Goal: Check status: Check status

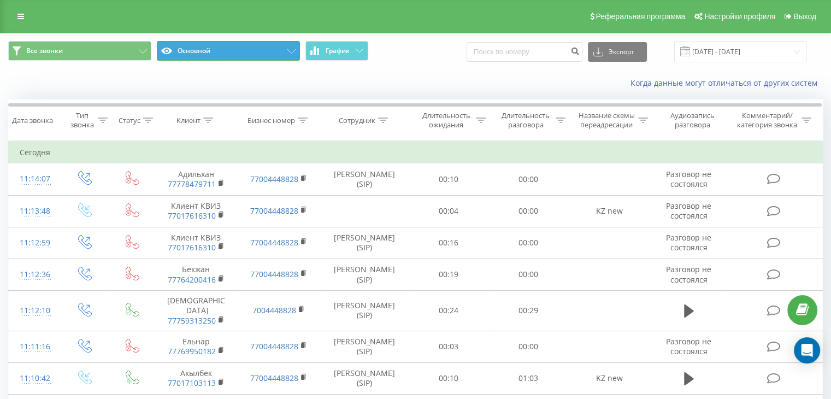
click at [239, 51] on button "Основной" at bounding box center [228, 51] width 143 height 20
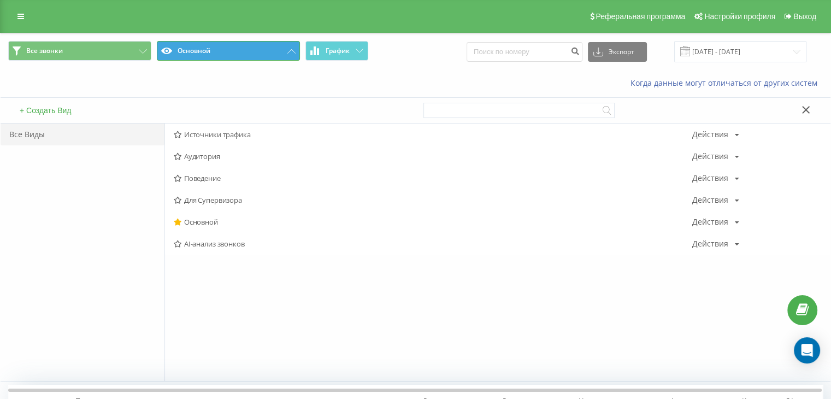
click at [278, 49] on button "Основной" at bounding box center [228, 51] width 143 height 20
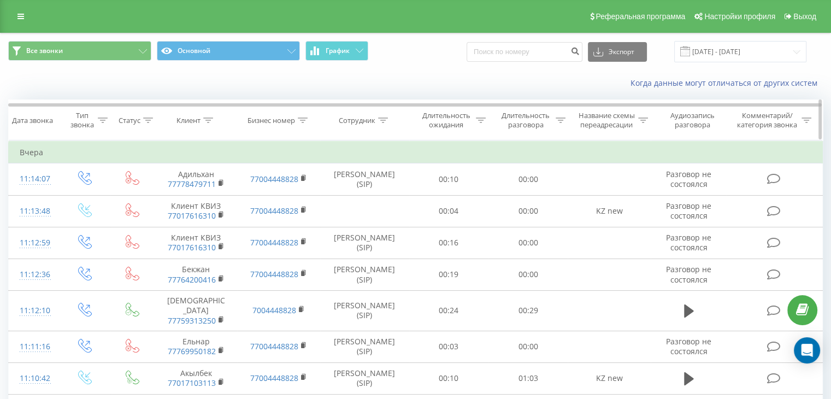
click at [385, 121] on icon at bounding box center [383, 119] width 10 height 5
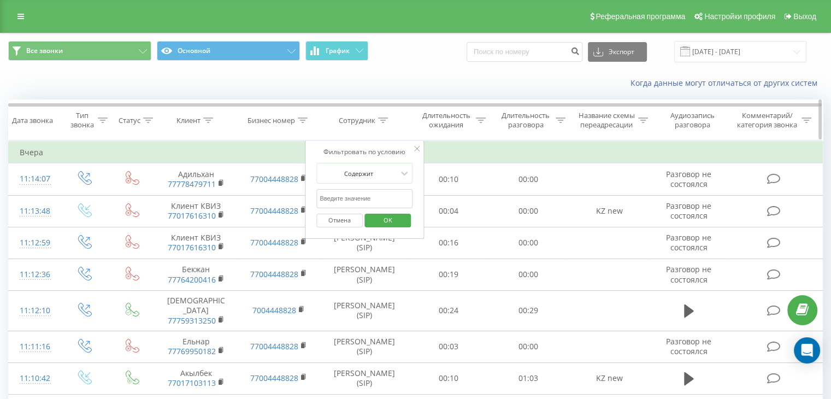
click at [385, 121] on icon at bounding box center [383, 119] width 10 height 5
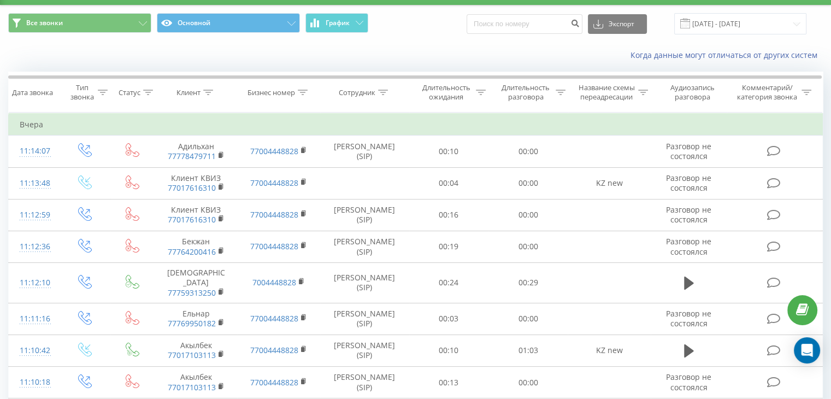
scroll to position [18, 0]
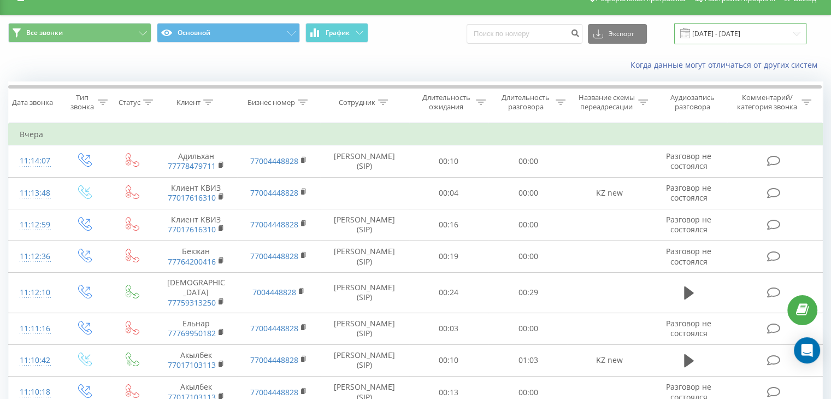
click at [740, 30] on input "[DATE] - [DATE]" at bounding box center [740, 33] width 132 height 21
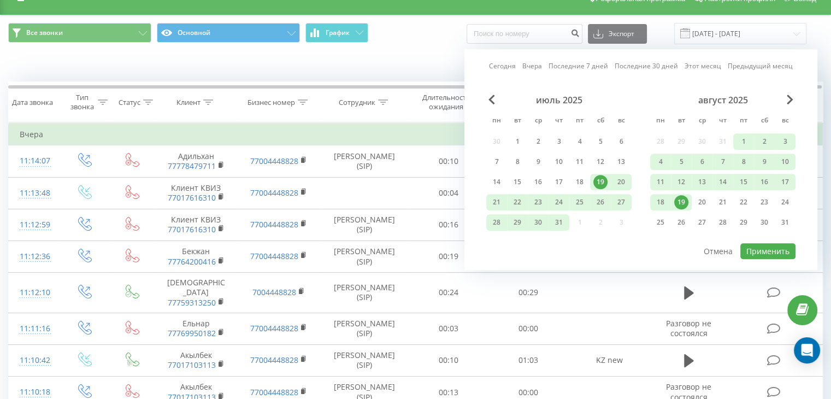
click at [678, 198] on div "19" at bounding box center [681, 202] width 14 height 14
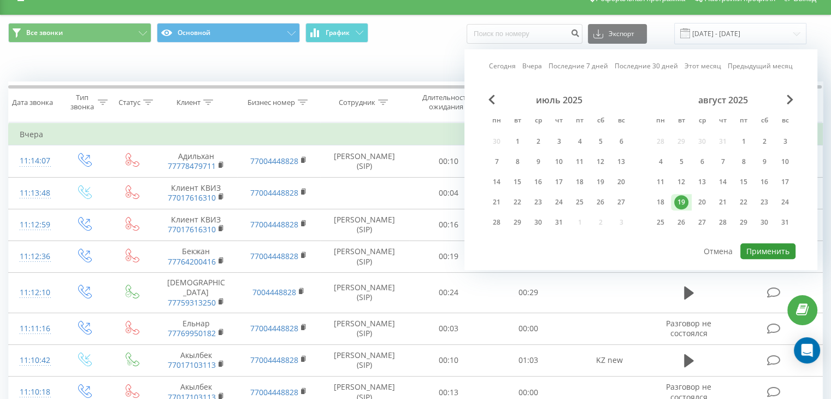
click at [760, 251] on button "Применить" at bounding box center [767, 251] width 55 height 16
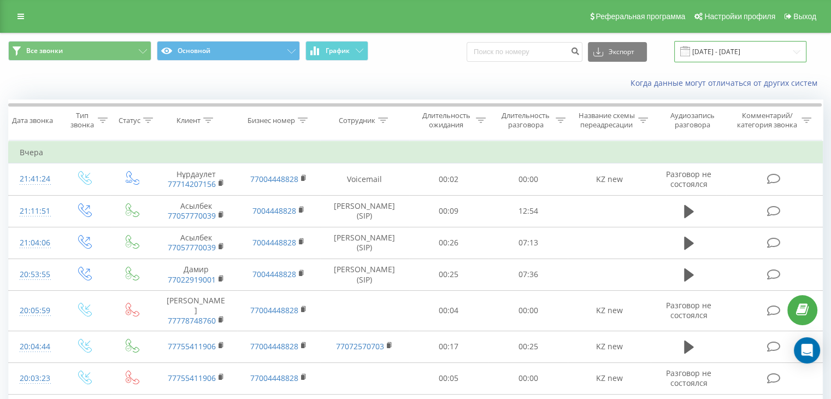
click at [740, 50] on input "[DATE] - [DATE]" at bounding box center [740, 51] width 132 height 21
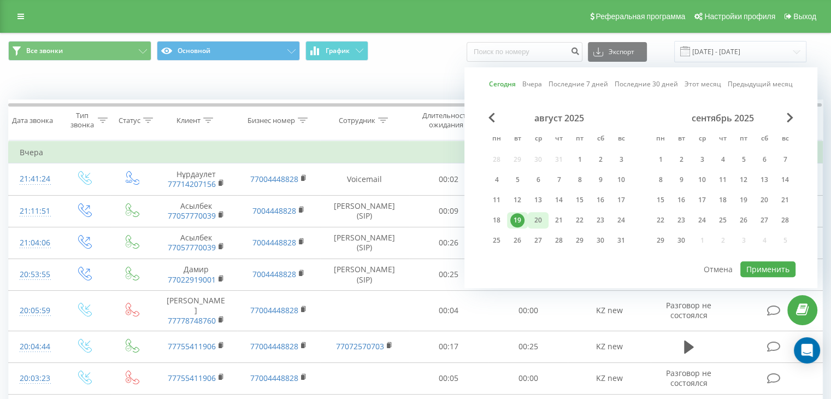
click at [542, 221] on div "20" at bounding box center [538, 220] width 14 height 14
click at [763, 263] on button "Применить" at bounding box center [767, 269] width 55 height 16
type input "[DATE] - [DATE]"
